Goal: Check status: Check status

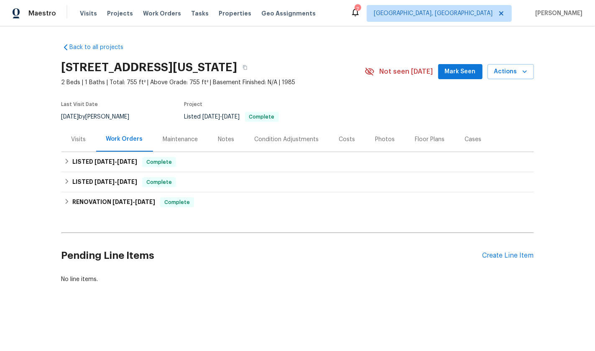
click at [81, 148] on div "Visits" at bounding box center [79, 139] width 35 height 25
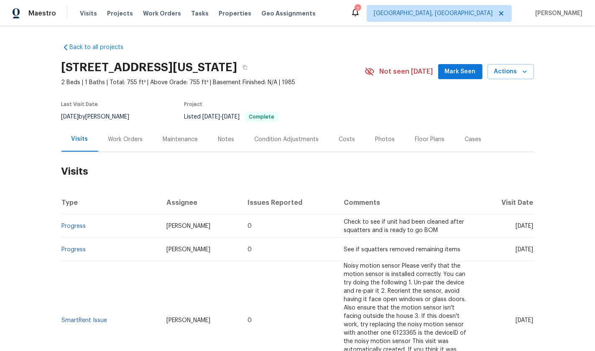
scroll to position [249, 0]
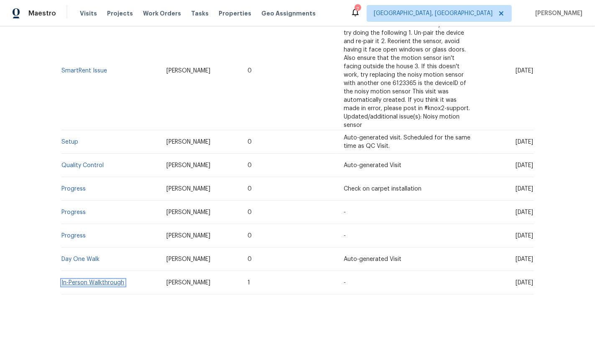
click at [75, 282] on link "In-Person Walkthrough" at bounding box center [93, 283] width 63 height 6
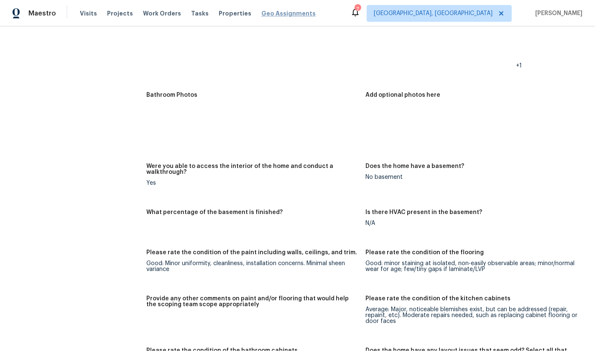
scroll to position [1691, 0]
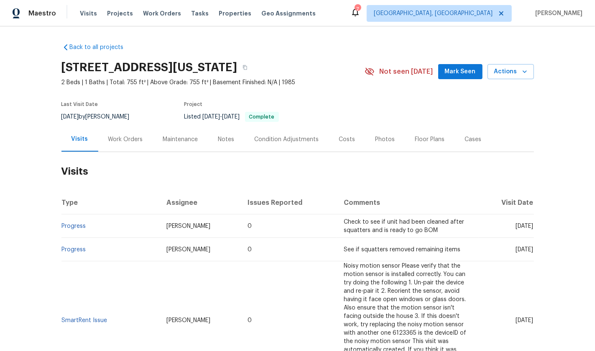
scroll to position [249, 0]
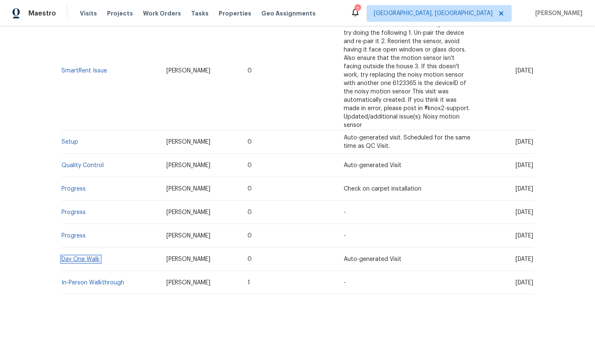
click at [81, 257] on link "Day One Walk" at bounding box center [81, 259] width 38 height 6
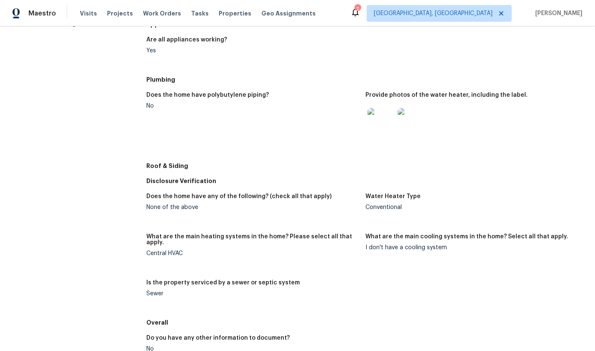
scroll to position [286, 0]
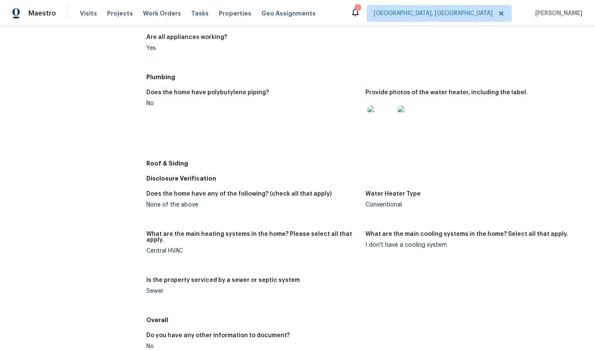
click at [376, 114] on img at bounding box center [381, 118] width 27 height 27
click at [409, 110] on img at bounding box center [411, 118] width 27 height 27
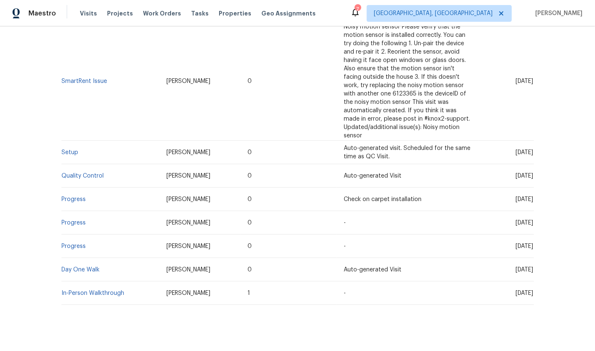
scroll to position [240, 0]
click at [71, 149] on link "Setup" at bounding box center [70, 152] width 17 height 6
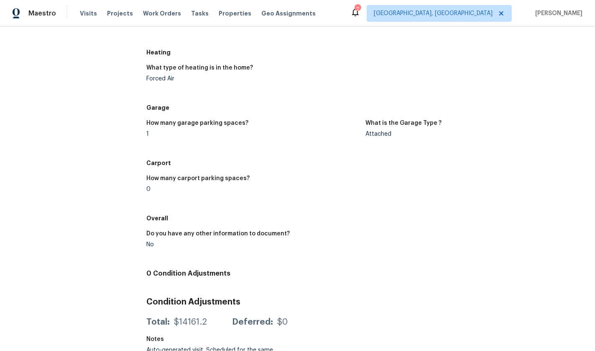
scroll to position [671, 0]
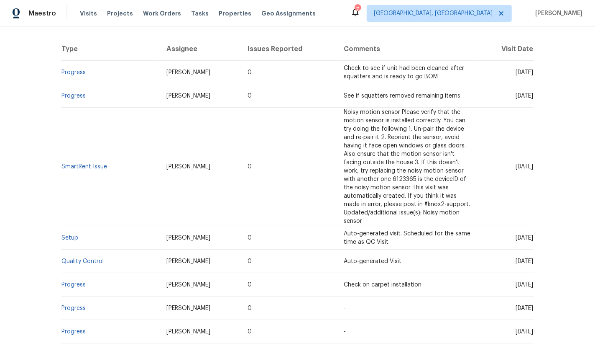
scroll to position [153, 0]
click at [79, 95] on link "Progress" at bounding box center [74, 97] width 24 height 6
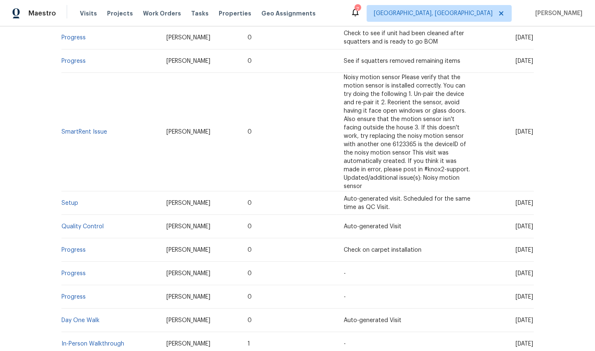
scroll to position [249, 0]
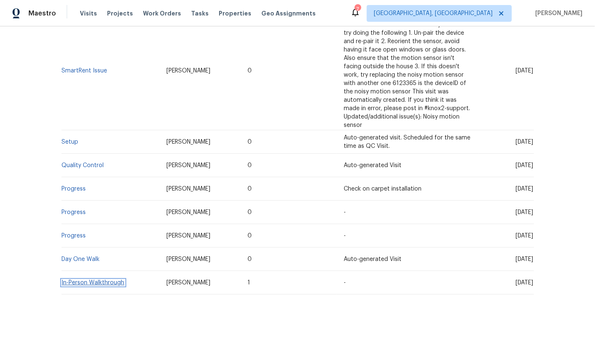
click at [87, 281] on link "In-Person Walkthrough" at bounding box center [93, 283] width 63 height 6
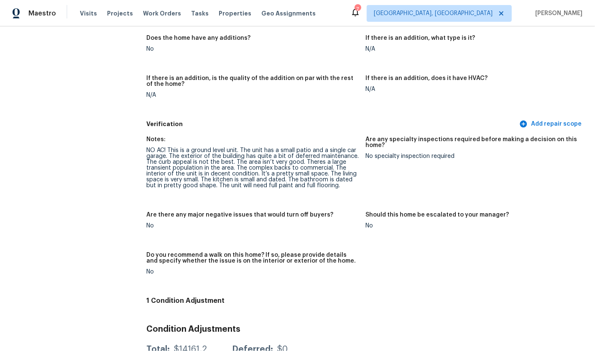
scroll to position [1857, 0]
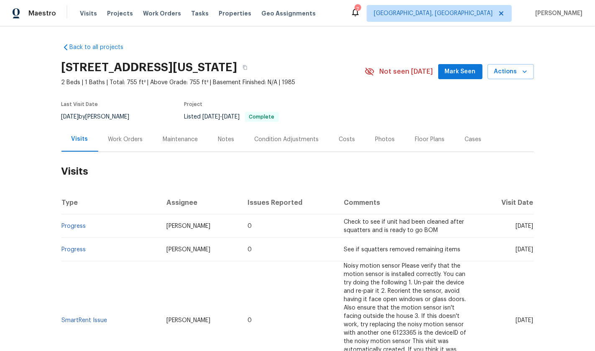
click at [129, 140] on div "Work Orders" at bounding box center [125, 139] width 35 height 8
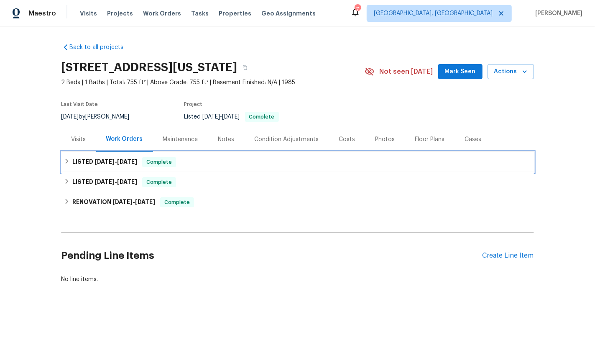
click at [100, 160] on span "[DATE]" at bounding box center [105, 162] width 20 height 6
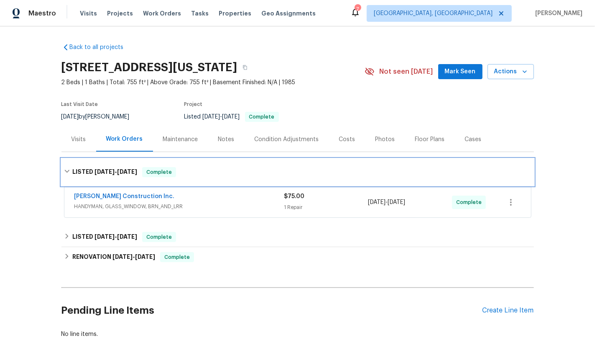
scroll to position [40, 0]
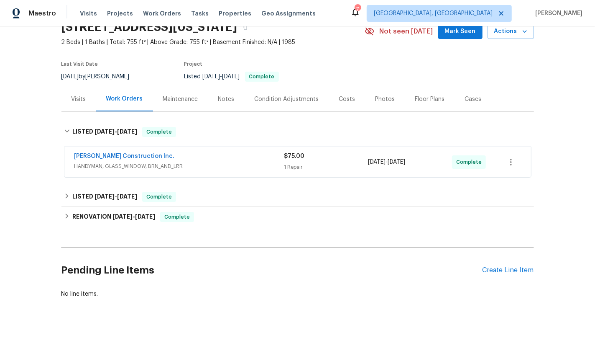
click at [234, 162] on span "HANDYMAN, GLASS_WINDOW, BRN_AND_LRR" at bounding box center [179, 166] width 210 height 8
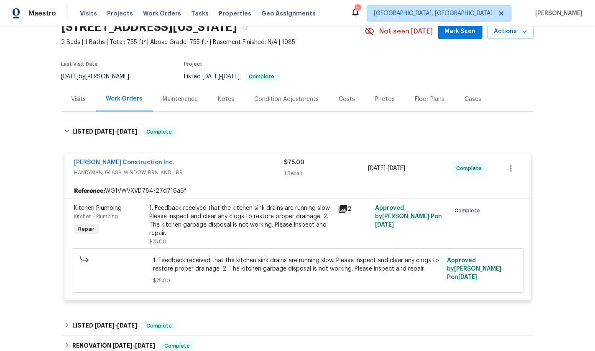
scroll to position [172, 0]
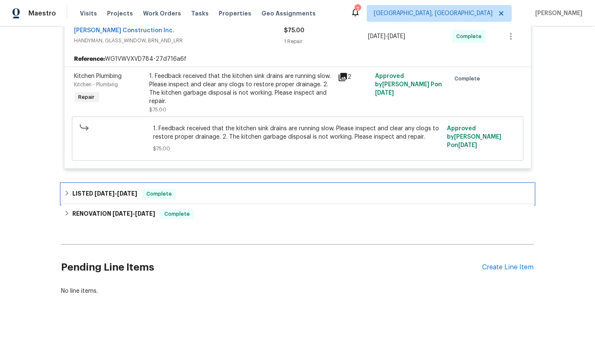
click at [69, 192] on icon at bounding box center [67, 193] width 6 height 6
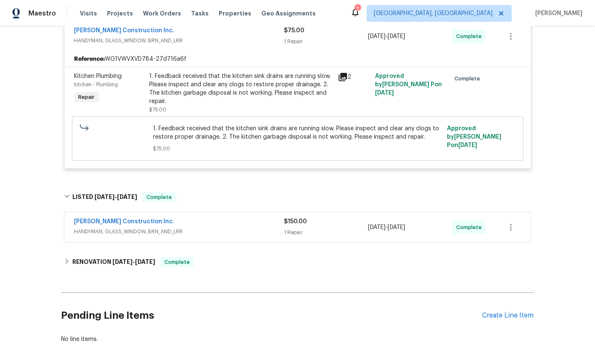
click at [221, 223] on div "[PERSON_NAME] Construction Inc." at bounding box center [179, 222] width 210 height 10
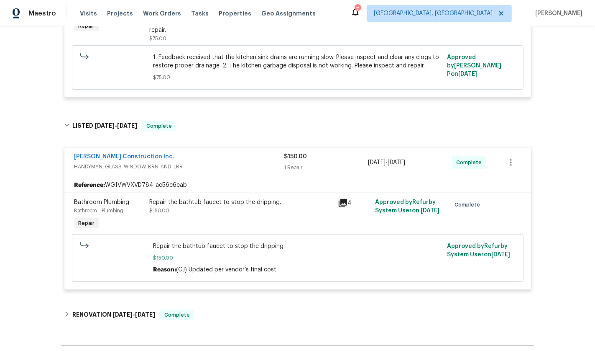
scroll to position [338, 0]
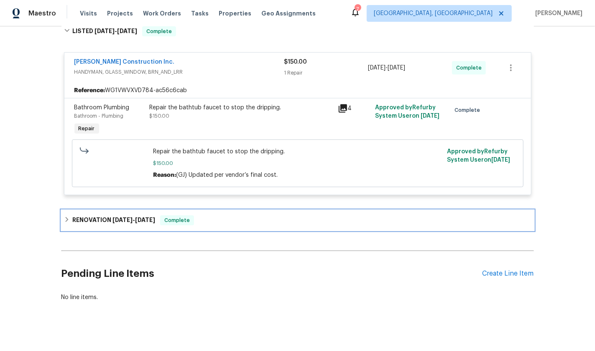
click at [95, 220] on h6 "RENOVATION [DATE] - [DATE]" at bounding box center [113, 220] width 83 height 10
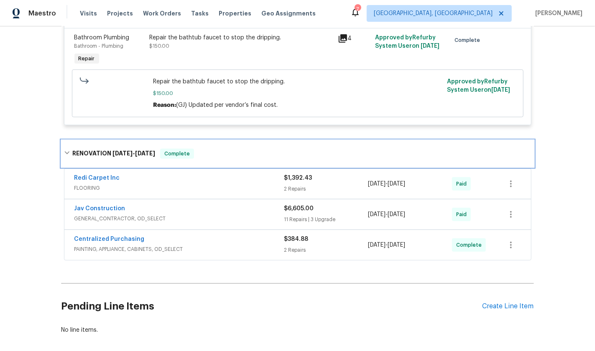
scroll to position [444, 0]
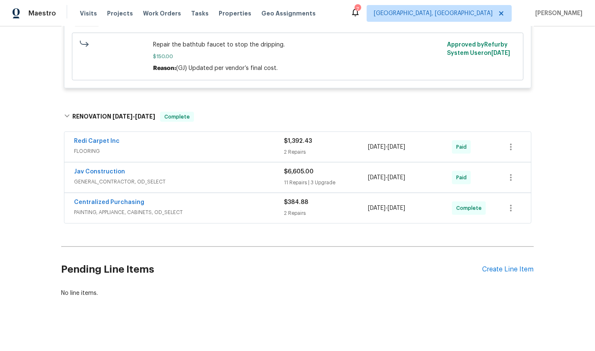
click at [239, 212] on span "PAINTING, APPLIANCE, CABINETS, OD_SELECT" at bounding box center [179, 212] width 210 height 8
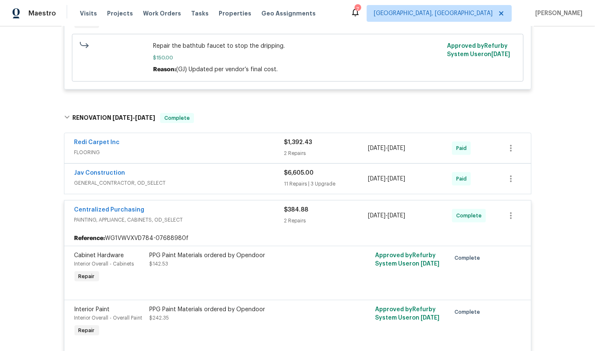
scroll to position [436, 0]
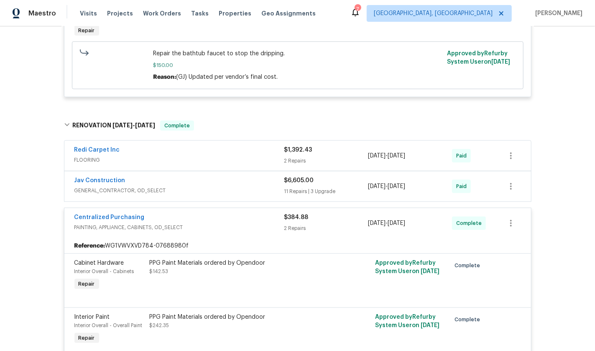
click at [202, 180] on div "Jav Construction" at bounding box center [179, 181] width 210 height 10
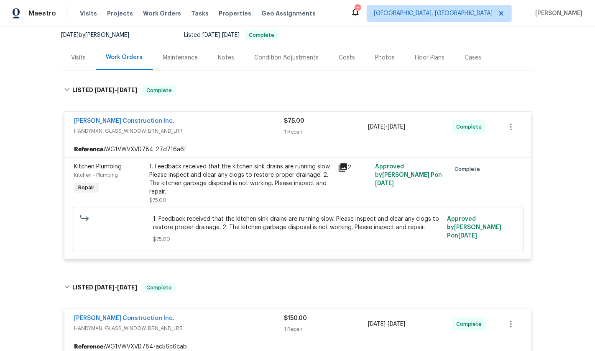
scroll to position [74, 0]
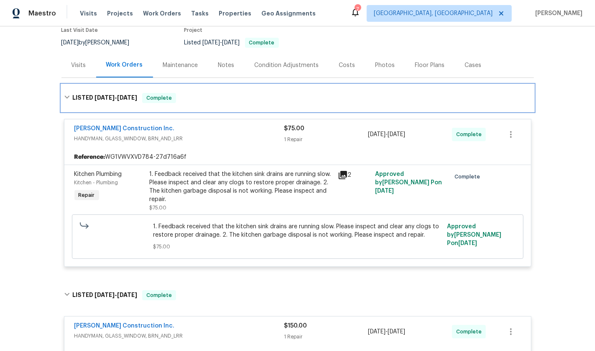
click at [69, 94] on icon at bounding box center [67, 97] width 6 height 6
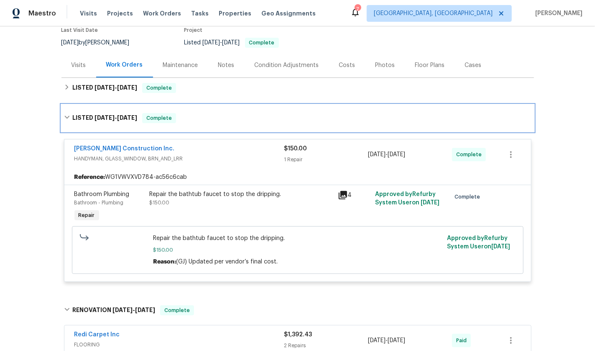
click at [67, 115] on icon at bounding box center [67, 117] width 6 height 6
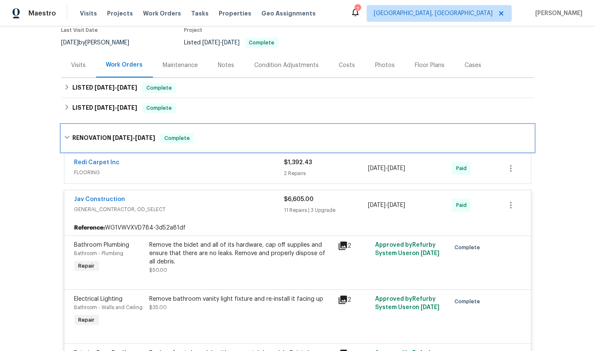
click at [69, 139] on icon at bounding box center [67, 137] width 6 height 6
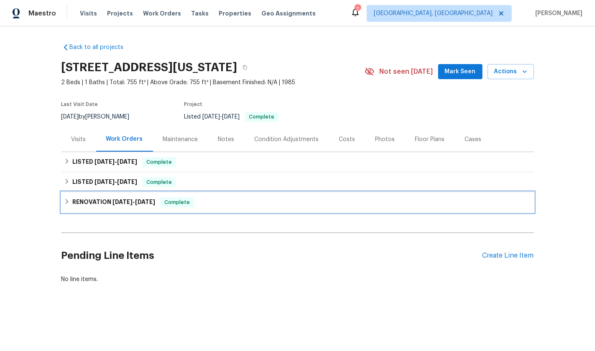
scroll to position [0, 0]
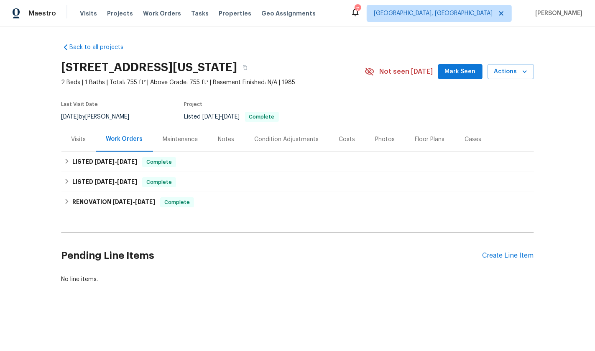
click at [80, 148] on div "Visits" at bounding box center [79, 139] width 35 height 25
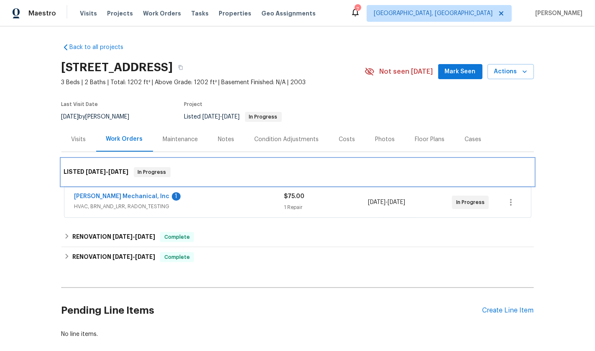
click at [188, 182] on div "LISTED [DATE] - [DATE] In Progress" at bounding box center [298, 172] width 473 height 27
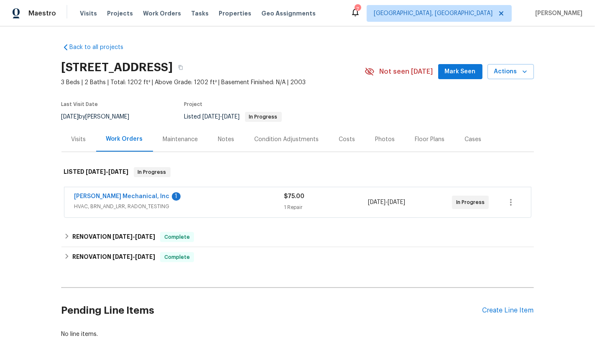
click at [187, 196] on div "[PERSON_NAME] Mechanical, Inc 1" at bounding box center [179, 197] width 210 height 10
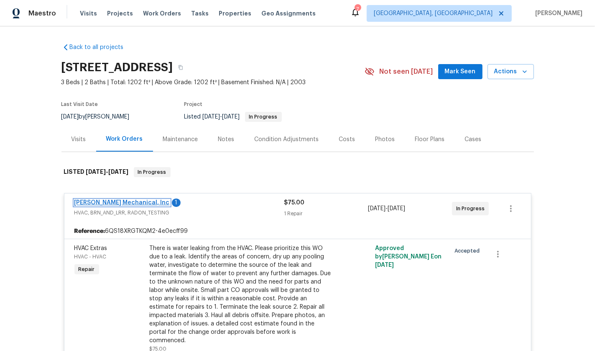
click at [120, 200] on link "[PERSON_NAME] Mechanical, Inc" at bounding box center [121, 203] width 95 height 6
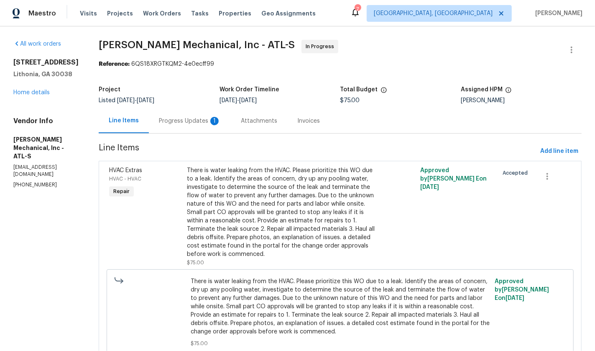
click at [192, 121] on div "Progress Updates 1" at bounding box center [190, 121] width 62 height 8
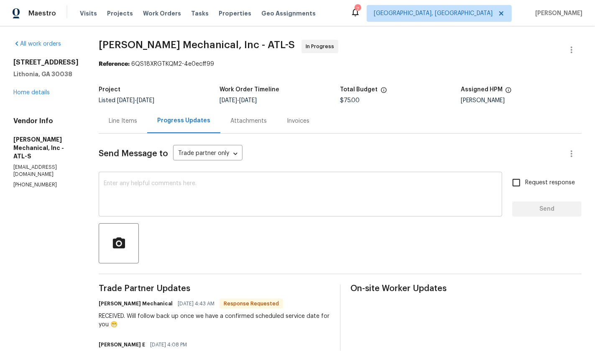
scroll to position [67, 0]
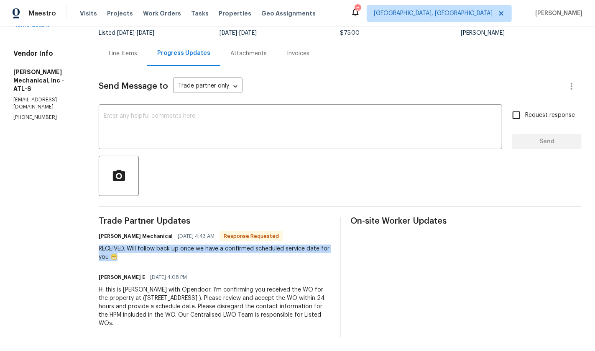
drag, startPoint x: 111, startPoint y: 248, endPoint x: 148, endPoint y: 255, distance: 37.1
click at [148, 255] on div "All work orders 7302 Par Four Way Lithonia, GA 30038 Home details Vendor Info J…" at bounding box center [297, 155] width 595 height 392
click at [148, 255] on div "RECEIVED. Will follow back up once we have a confirmed scheduled service date f…" at bounding box center [214, 252] width 231 height 17
drag, startPoint x: 110, startPoint y: 239, endPoint x: 150, endPoint y: 256, distance: 43.7
click at [150, 256] on div "All work orders 7302 Par Four Way Lithonia, GA 30038 Home details Vendor Info J…" at bounding box center [297, 155] width 595 height 392
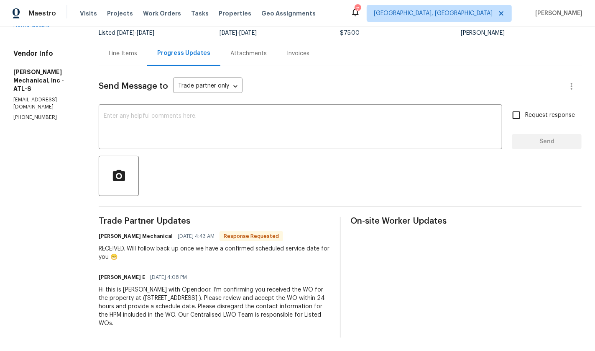
click at [70, 226] on section "All work orders 7302 Par Four Way Lithonia, GA 30038 Home details Vendor Info J…" at bounding box center [45, 154] width 65 height 365
